Goal: Task Accomplishment & Management: Manage account settings

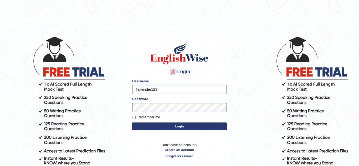
click at [142, 124] on button "Login" at bounding box center [179, 127] width 95 height 8
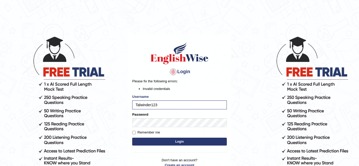
click at [160, 141] on button "Login" at bounding box center [179, 142] width 95 height 8
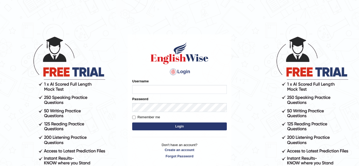
type input "Talwinder123"
click at [158, 127] on button "Login" at bounding box center [179, 127] width 95 height 8
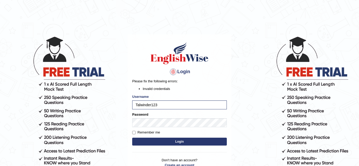
click at [155, 141] on button "Login" at bounding box center [179, 142] width 95 height 8
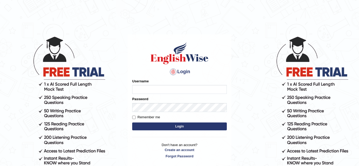
type input "Talwinder123"
click at [201, 125] on button "Login" at bounding box center [179, 127] width 95 height 8
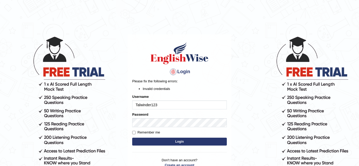
click at [174, 106] on input "Talwinder123" at bounding box center [179, 105] width 95 height 9
click at [136, 106] on input "Talwinder123" at bounding box center [179, 105] width 95 height 9
click at [164, 102] on input "Talwinder123" at bounding box center [179, 105] width 95 height 9
click at [154, 141] on button "Login" at bounding box center [179, 142] width 95 height 8
click at [133, 133] on input "Remember me" at bounding box center [133, 132] width 3 height 3
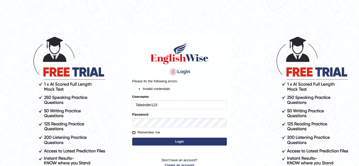
checkbox input "true"
click at [137, 140] on button "Login" at bounding box center [179, 142] width 95 height 8
